Goal: Find specific page/section: Find specific page/section

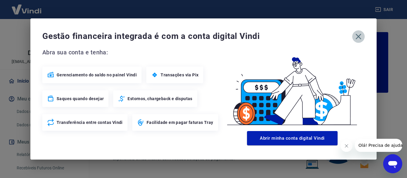
click at [359, 36] on icon "button" at bounding box center [358, 37] width 6 height 6
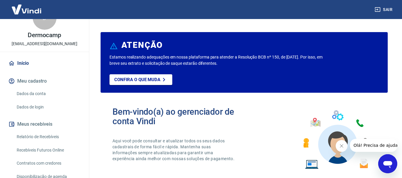
scroll to position [58, 0]
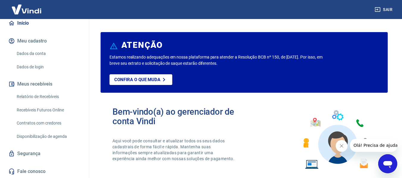
click at [49, 109] on link "Recebíveis Futuros Online" at bounding box center [48, 110] width 68 height 12
